Goal: Task Accomplishment & Management: Manage account settings

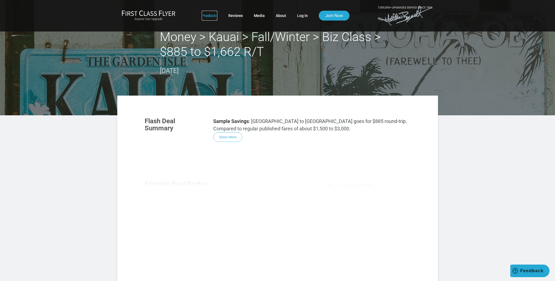
click at [206, 16] on link "Products" at bounding box center [210, 16] width 16 height 10
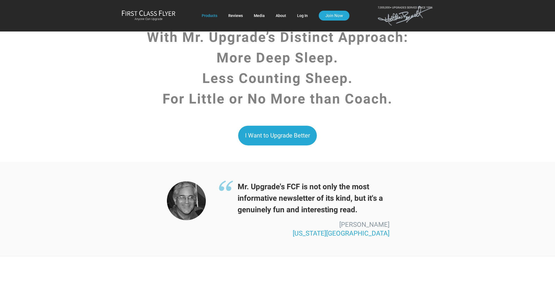
scroll to position [1355, 0]
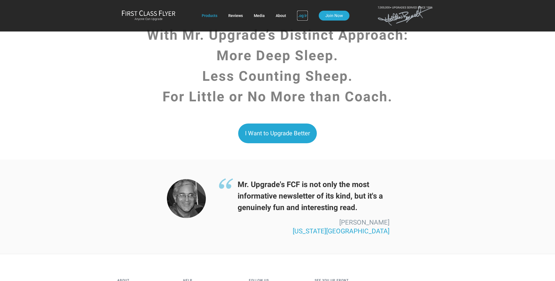
click at [304, 13] on link "Log In" at bounding box center [302, 16] width 11 height 10
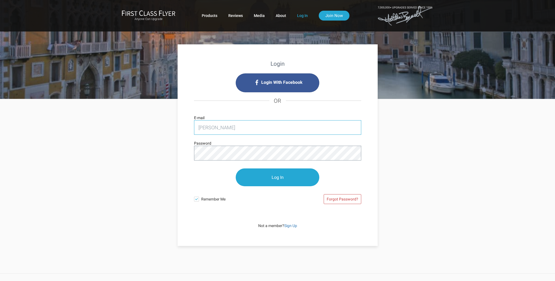
type input "[PERSON_NAME][EMAIL_ADDRESS][PERSON_NAME][DOMAIN_NAME]"
click at [236, 169] on input "Log In" at bounding box center [278, 178] width 84 height 18
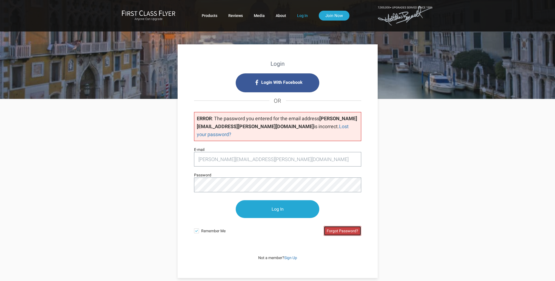
click at [349, 226] on link "Forgot Password?" at bounding box center [343, 231] width 38 height 10
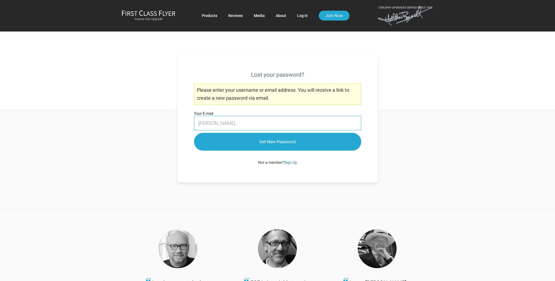
type input "[PERSON_NAME][EMAIL_ADDRESS][PERSON_NAME][DOMAIN_NAME]"
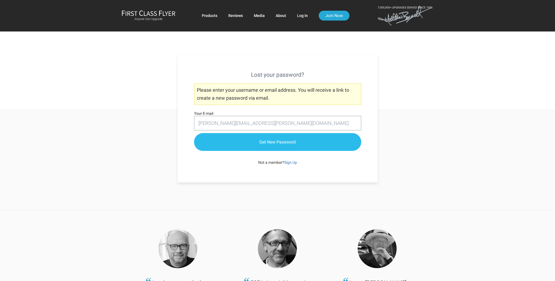
click at [255, 142] on input "Get New Password" at bounding box center [277, 142] width 167 height 18
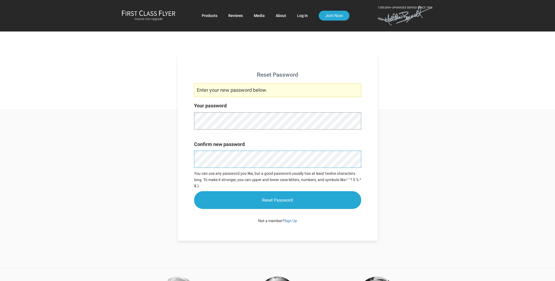
click at [194, 191] on input "Reset Password" at bounding box center [277, 200] width 167 height 18
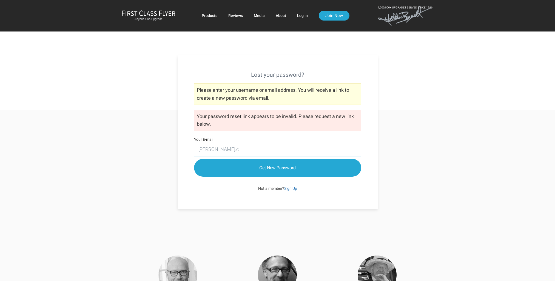
type input "[PERSON_NAME][EMAIL_ADDRESS][PERSON_NAME][DOMAIN_NAME]"
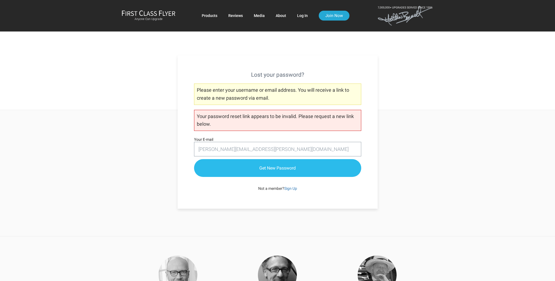
click at [283, 170] on input "Get New Password" at bounding box center [277, 168] width 167 height 18
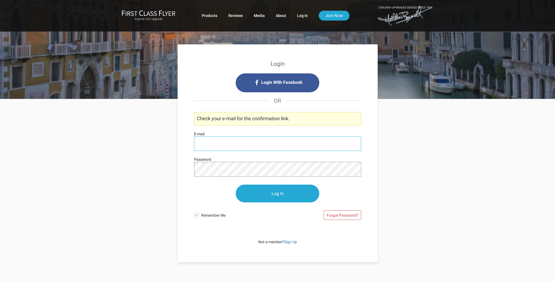
click at [204, 143] on input "E-mail" at bounding box center [277, 144] width 167 height 15
type input "[PERSON_NAME][EMAIL_ADDRESS][PERSON_NAME][DOMAIN_NAME]"
drag, startPoint x: 337, startPoint y: 216, endPoint x: 333, endPoint y: 214, distance: 4.9
click at [338, 217] on link "Forgot Password?" at bounding box center [343, 216] width 38 height 10
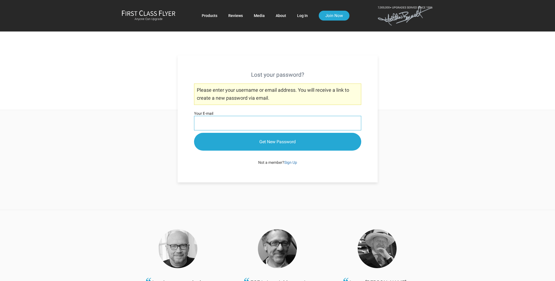
click at [252, 128] on input "Your E-mail" at bounding box center [277, 123] width 167 height 15
type input "[PERSON_NAME][EMAIL_ADDRESS][PERSON_NAME][DOMAIN_NAME]"
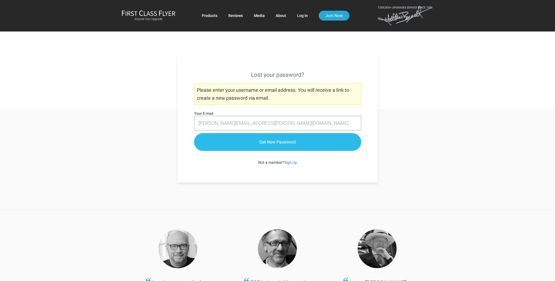
click at [267, 143] on input "Get New Password" at bounding box center [277, 142] width 167 height 18
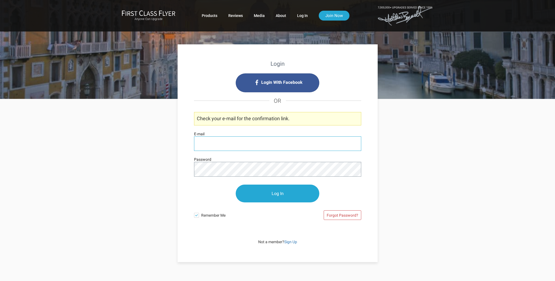
click at [252, 146] on input "E-mail" at bounding box center [277, 144] width 167 height 15
type input "[PERSON_NAME][EMAIL_ADDRESS][PERSON_NAME][DOMAIN_NAME]"
click at [334, 216] on link "Forgot Password?" at bounding box center [343, 216] width 38 height 10
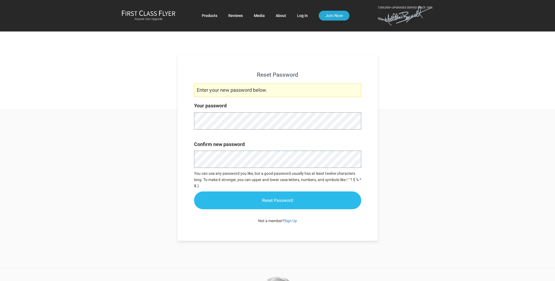
click at [306, 205] on input "Reset Password" at bounding box center [277, 201] width 167 height 18
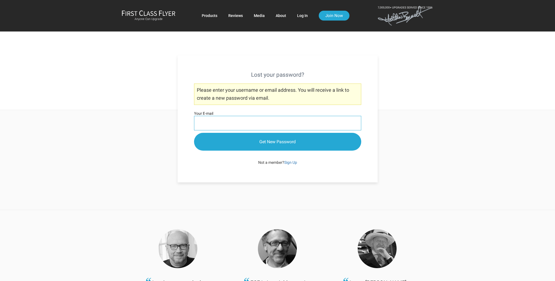
click at [218, 124] on input "Your E-mail" at bounding box center [277, 123] width 167 height 15
type input "kim.caswell@crossmedresearch.com"
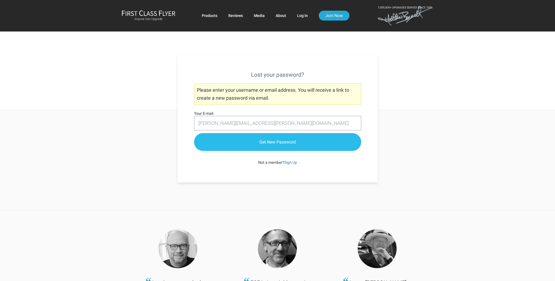
click at [279, 144] on input "Get New Password" at bounding box center [277, 142] width 167 height 18
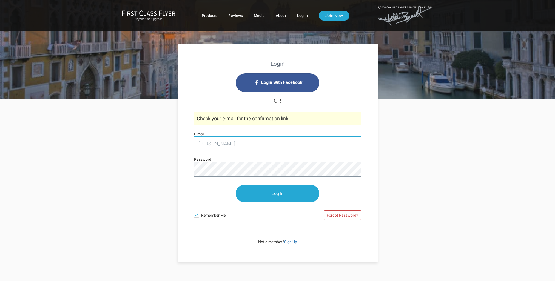
type input "kim.caswell@crossmedresearch.com"
click at [339, 217] on link "Forgot Password?" at bounding box center [343, 216] width 38 height 10
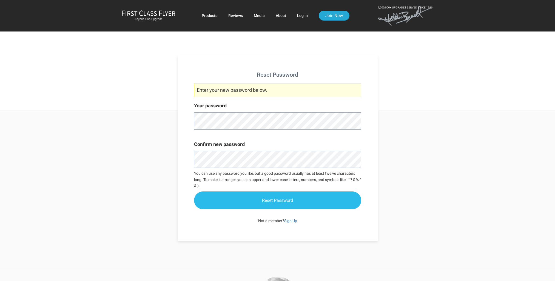
click at [263, 198] on input "Reset Password" at bounding box center [277, 201] width 167 height 18
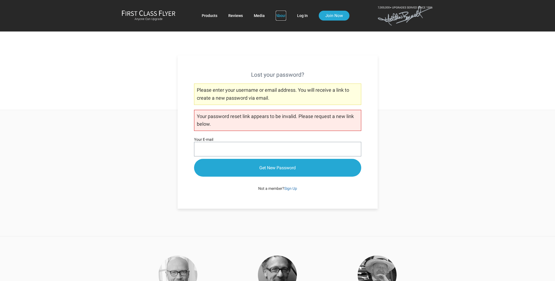
click at [281, 17] on link "About" at bounding box center [281, 16] width 10 height 10
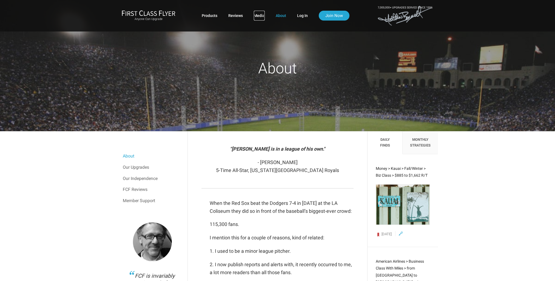
click at [257, 16] on link "Media" at bounding box center [259, 16] width 11 height 10
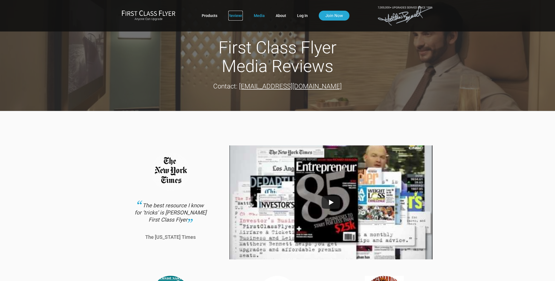
click at [234, 18] on link "Reviews" at bounding box center [235, 16] width 15 height 10
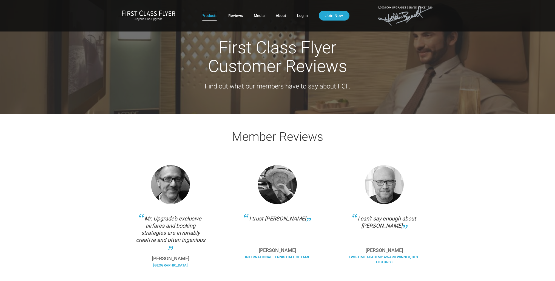
click at [208, 17] on link "Products" at bounding box center [210, 16] width 16 height 10
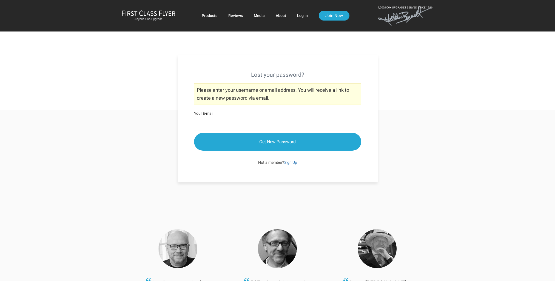
click at [206, 123] on input "Your E-mail" at bounding box center [277, 123] width 167 height 15
type input "[PERSON_NAME][EMAIL_ADDRESS][PERSON_NAME][DOMAIN_NAME]"
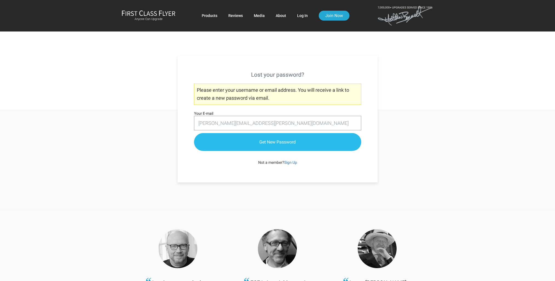
click at [295, 144] on input "Get New Password" at bounding box center [277, 142] width 167 height 18
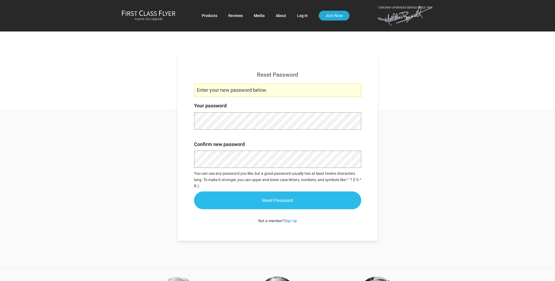
click at [298, 196] on input "Reset Password" at bounding box center [277, 201] width 167 height 18
